Goal: Task Accomplishment & Management: Manage account settings

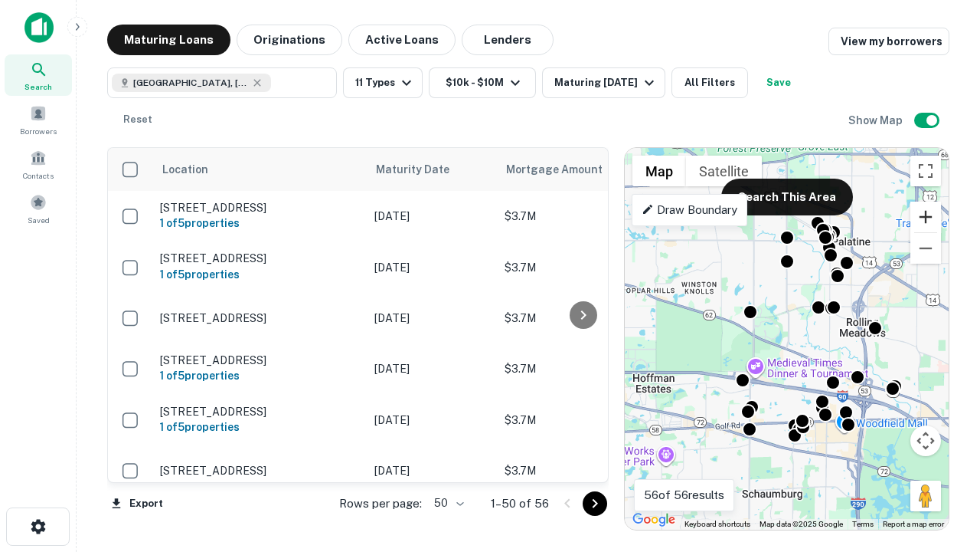
click at [926, 217] on button "Zoom in" at bounding box center [926, 216] width 31 height 31
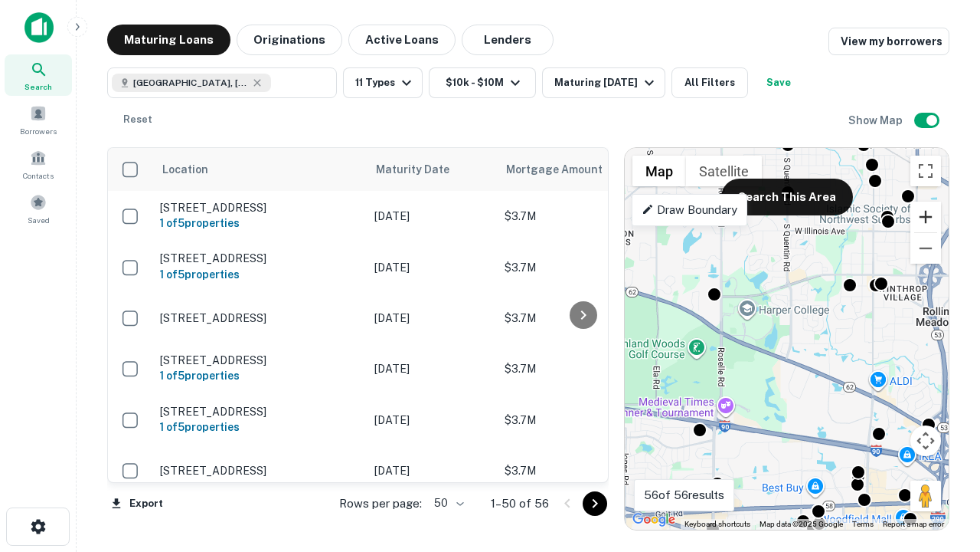
click at [926, 217] on button "Zoom in" at bounding box center [926, 216] width 31 height 31
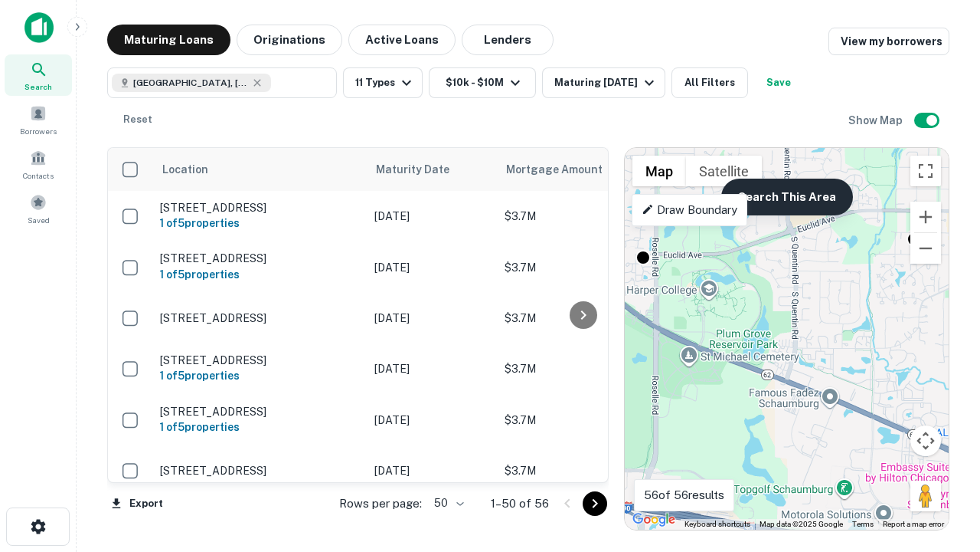
click at [787, 197] on button "Search This Area" at bounding box center [788, 196] width 132 height 37
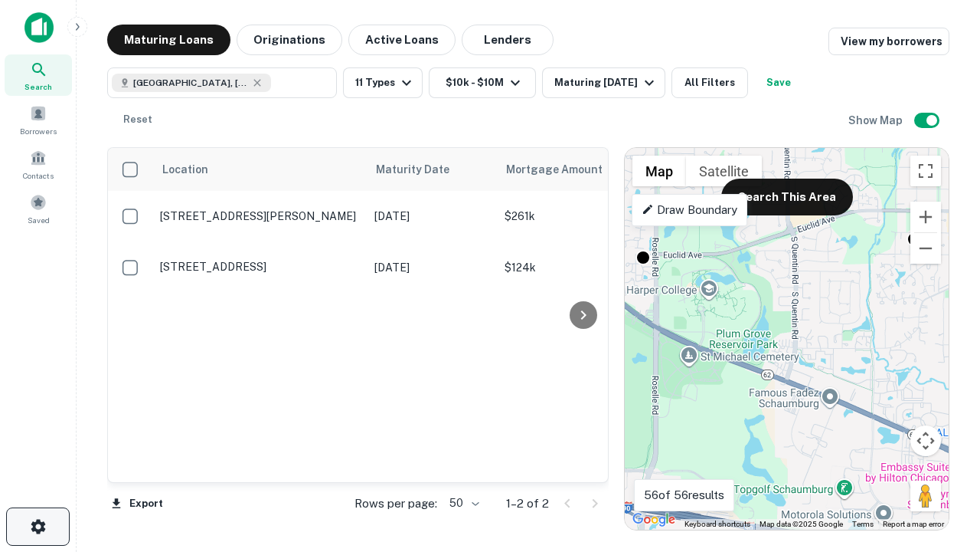
click at [38, 526] on icon "button" at bounding box center [38, 526] width 18 height 18
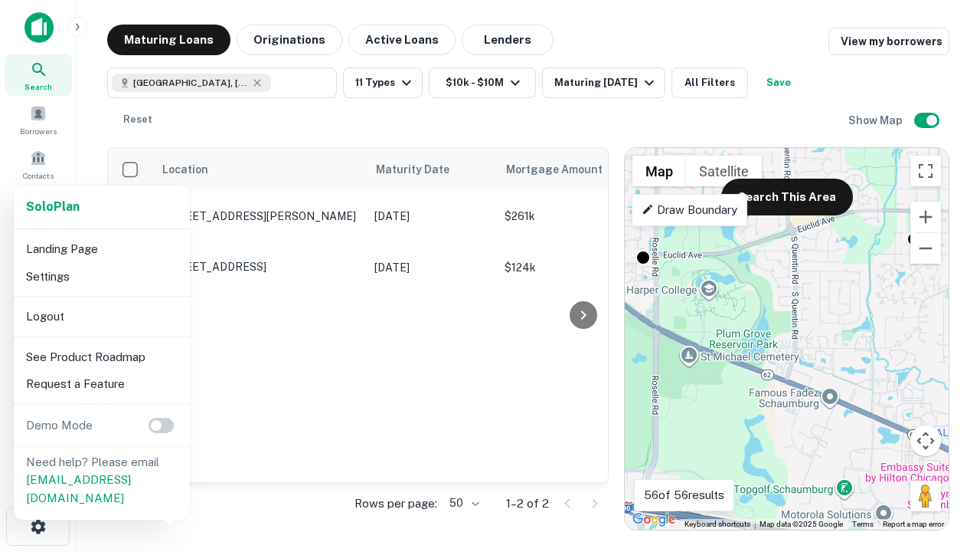
click at [101, 316] on li "Logout" at bounding box center [102, 317] width 164 height 28
